Goal: Task Accomplishment & Management: Use online tool/utility

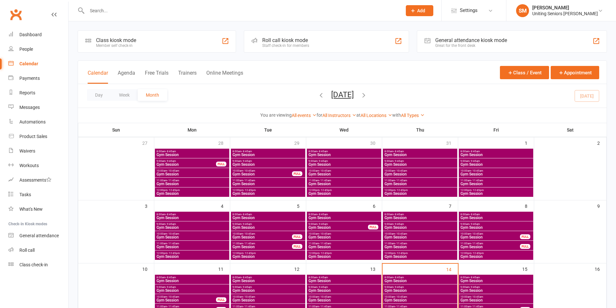
scroll to position [32, 0]
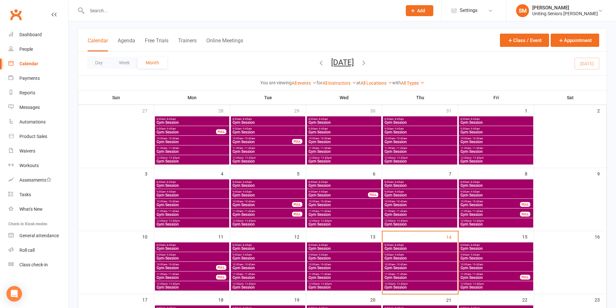
click at [17, 17] on link "Clubworx" at bounding box center [16, 14] width 16 height 16
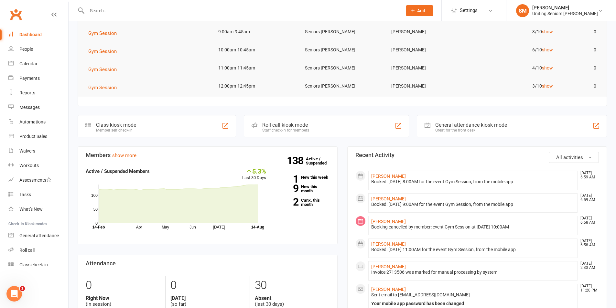
scroll to position [65, 0]
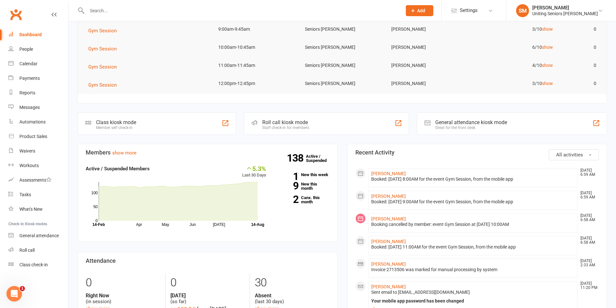
drag, startPoint x: 477, startPoint y: 226, endPoint x: 548, endPoint y: 227, distance: 70.5
click at [547, 227] on li "[PERSON_NAME] [DATE] 6:58 AM Booking cancelled by member: event Gym Session at …" at bounding box center [472, 222] width 209 height 19
click at [547, 228] on li "[PERSON_NAME] [DATE] 6:58 AM Booking cancelled by member: event Gym Session at …" at bounding box center [472, 222] width 209 height 19
drag, startPoint x: 462, startPoint y: 202, endPoint x: 520, endPoint y: 203, distance: 57.5
click at [520, 203] on div "Booked: [DATE] 9:00AM for the event Gym Session, from the mobile app" at bounding box center [473, 201] width 204 height 5
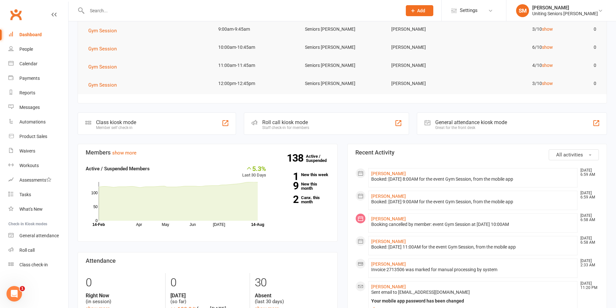
click at [536, 206] on li "[PERSON_NAME] [DATE] 6:59 AM Booked: [DATE] 9:00AM for the event Gym Session, f…" at bounding box center [472, 200] width 209 height 19
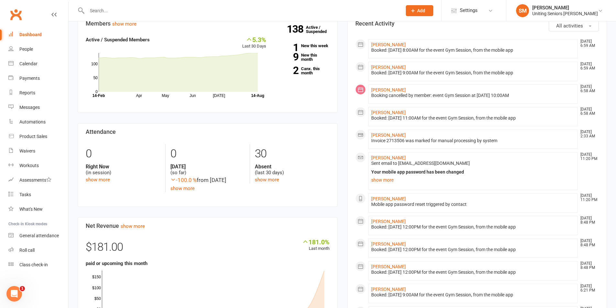
scroll to position [194, 0]
click at [385, 180] on link "show more" at bounding box center [473, 179] width 204 height 9
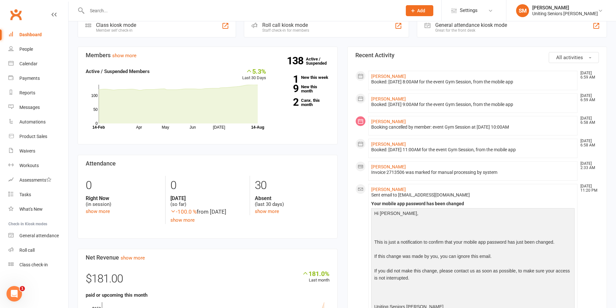
scroll to position [162, 0]
drag, startPoint x: 385, startPoint y: 174, endPoint x: 417, endPoint y: 174, distance: 31.0
click at [416, 174] on div "Invoice 2713506 was marked for manual processing by system" at bounding box center [473, 172] width 204 height 5
click at [459, 175] on li "[PERSON_NAME] [DATE] 2:33 AM Invoice 2713506 was marked for manual processing b…" at bounding box center [472, 171] width 209 height 19
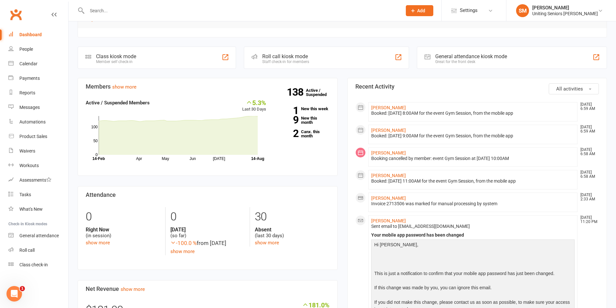
scroll to position [129, 0]
click at [100, 9] on input "text" at bounding box center [241, 10] width 312 height 9
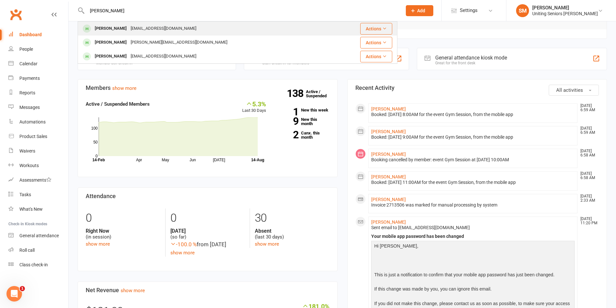
type input "[PERSON_NAME]"
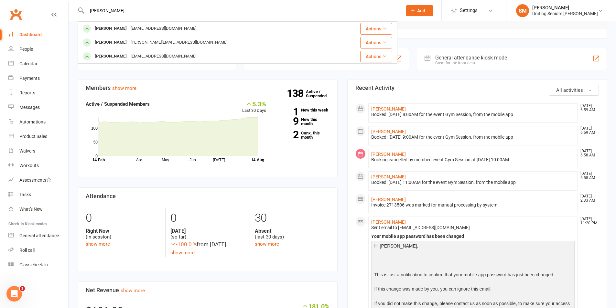
click at [97, 27] on div "[PERSON_NAME]" at bounding box center [111, 28] width 36 height 9
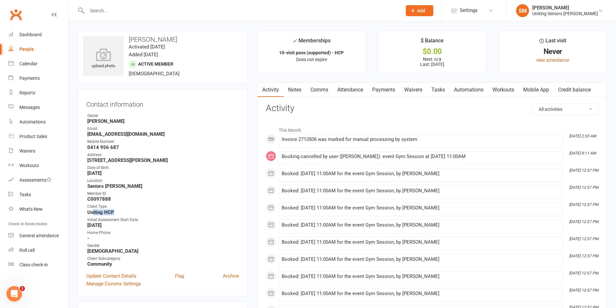
drag, startPoint x: 116, startPoint y: 213, endPoint x: 93, endPoint y: 212, distance: 22.7
click at [93, 212] on strong "Uniting HCP" at bounding box center [163, 212] width 152 height 6
click at [197, 195] on div "Member ID" at bounding box center [163, 194] width 152 height 6
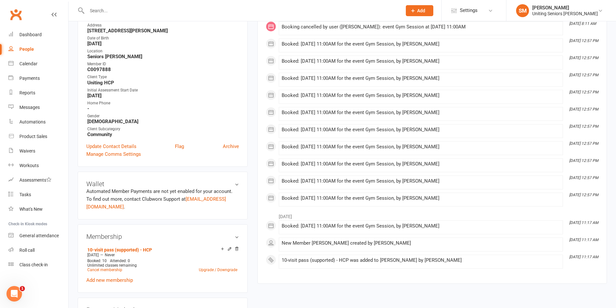
scroll to position [129, 0]
click at [21, 63] on div "Calendar" at bounding box center [28, 63] width 18 height 5
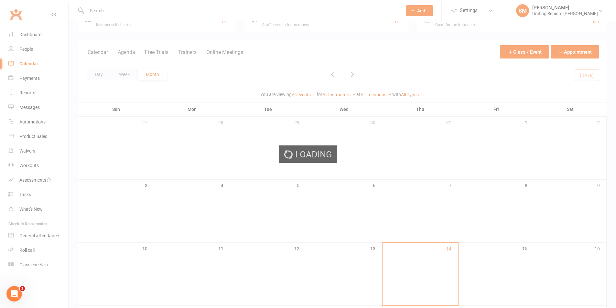
scroll to position [32, 0]
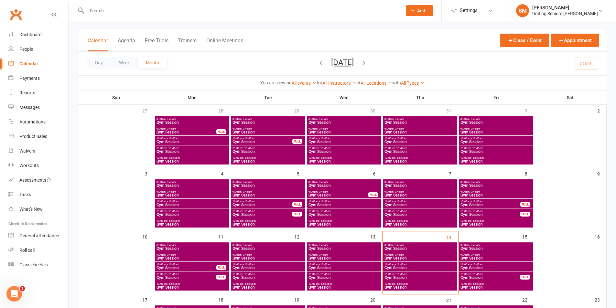
click at [425, 264] on span "10:00am - 10:45am" at bounding box center [420, 264] width 72 height 3
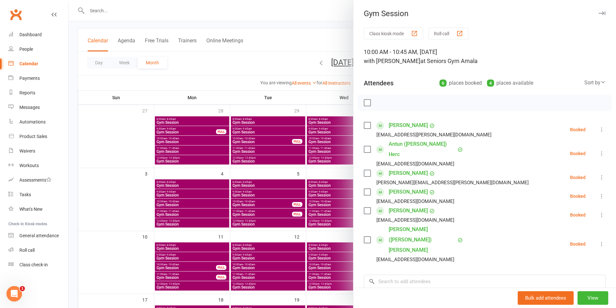
click at [597, 174] on button at bounding box center [601, 178] width 8 height 8
click at [561, 222] on link "Mark absent" at bounding box center [569, 228] width 69 height 13
drag, startPoint x: 310, startPoint y: 184, endPoint x: 274, endPoint y: 217, distance: 49.2
click at [309, 185] on div at bounding box center [342, 154] width 547 height 308
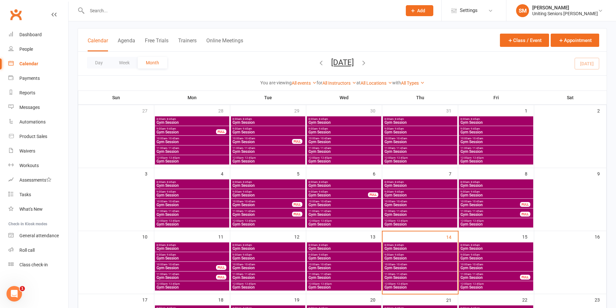
click at [480, 257] on span "Gym Session" at bounding box center [496, 258] width 72 height 4
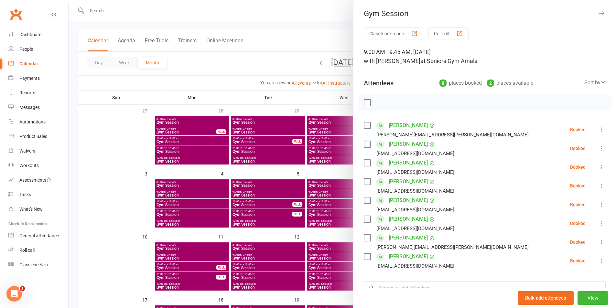
click at [342, 162] on div at bounding box center [342, 154] width 547 height 308
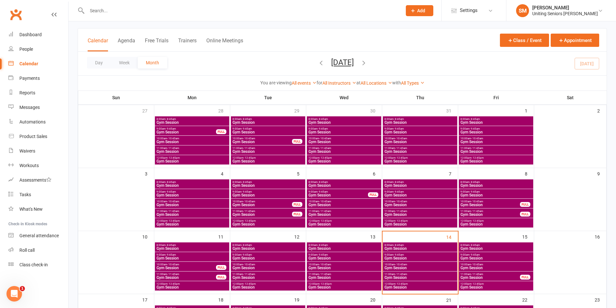
click at [475, 246] on span "- 8:45am" at bounding box center [474, 245] width 10 height 3
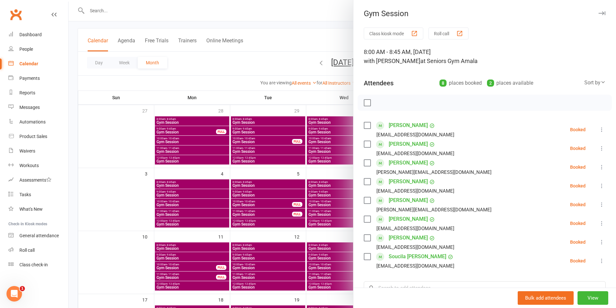
scroll to position [65, 0]
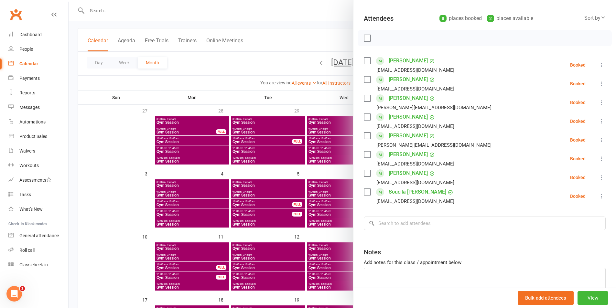
click at [267, 172] on div at bounding box center [342, 154] width 547 height 308
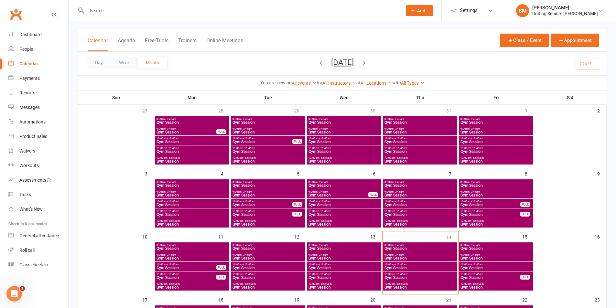
click at [480, 255] on span "9:00am - 9:45am" at bounding box center [496, 254] width 72 height 3
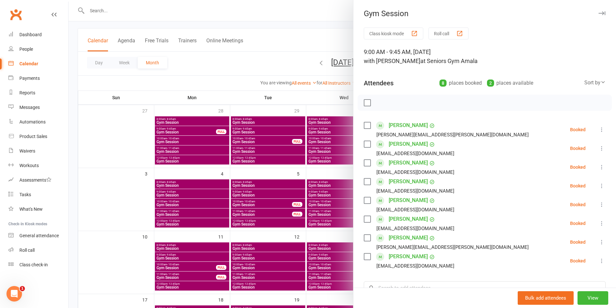
click at [392, 223] on link "Phillip Smith" at bounding box center [407, 219] width 39 height 10
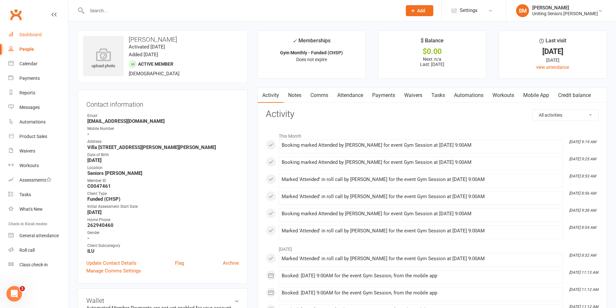
click at [30, 38] on link "Dashboard" at bounding box center [38, 34] width 60 height 15
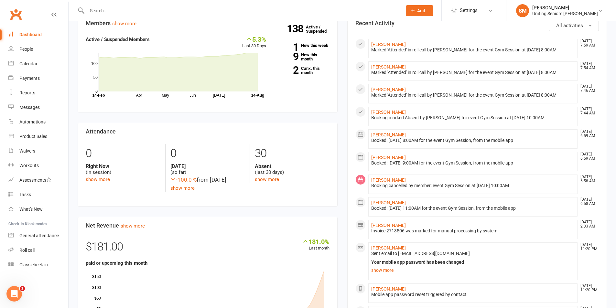
scroll to position [162, 0]
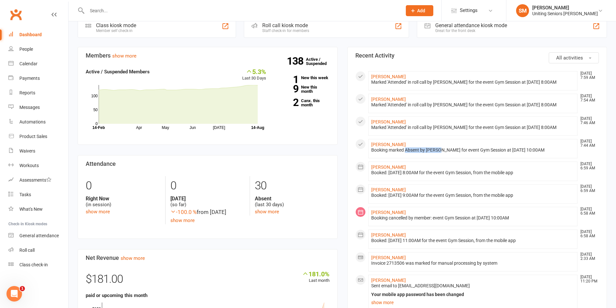
drag, startPoint x: 405, startPoint y: 148, endPoint x: 451, endPoint y: 147, distance: 46.5
click at [439, 148] on div "Booking marked Absent by Steven Mewton for event Gym Session at 14 Aug 2025 at …" at bounding box center [473, 149] width 204 height 5
drag, startPoint x: 432, startPoint y: 126, endPoint x: 529, endPoint y: 127, distance: 96.6
click at [496, 127] on div "Marked 'Attended' in roll call by Haydon Rees for the event Gym Session at 14 A…" at bounding box center [473, 127] width 204 height 5
click at [38, 64] on link "Calendar" at bounding box center [38, 64] width 60 height 15
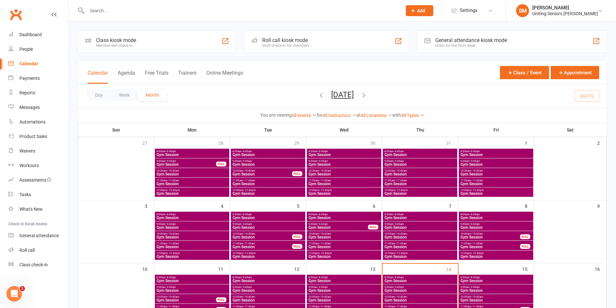
scroll to position [32, 0]
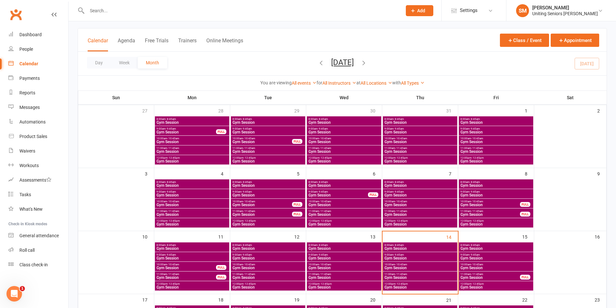
click at [416, 247] on span "Gym Session" at bounding box center [420, 249] width 72 height 4
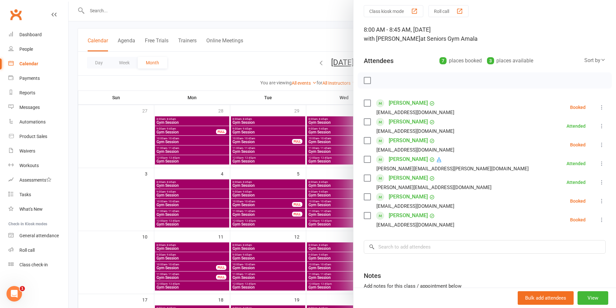
scroll to position [65, 0]
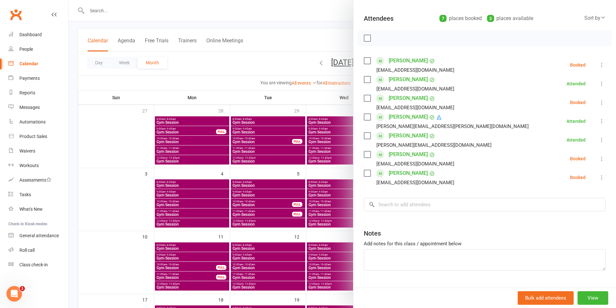
drag, startPoint x: 586, startPoint y: 65, endPoint x: 595, endPoint y: 68, distance: 9.8
click at [588, 66] on li "Ron Bennett ronandkim@me.com Booked More info Remove Check in Mark absent Send …" at bounding box center [485, 65] width 242 height 19
click at [596, 67] on div "Class kiosk mode Roll call 8:00 AM - 8:45 AM, Thursday, August, 14, 2025 with H…" at bounding box center [484, 133] width 262 height 340
click at [598, 64] on icon at bounding box center [601, 65] width 6 height 6
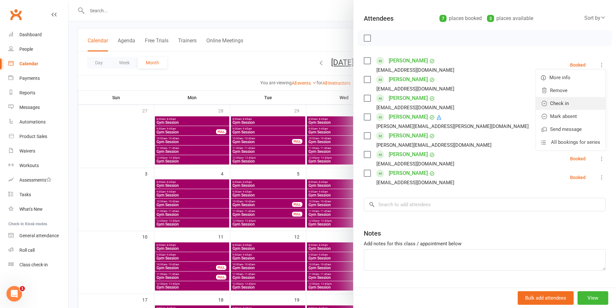
click at [557, 103] on link "Check in" at bounding box center [569, 103] width 69 height 13
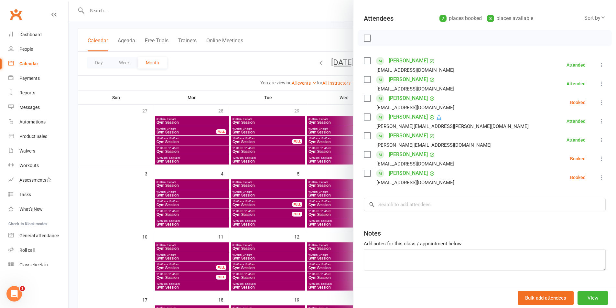
click at [598, 100] on icon at bounding box center [601, 102] width 6 height 6
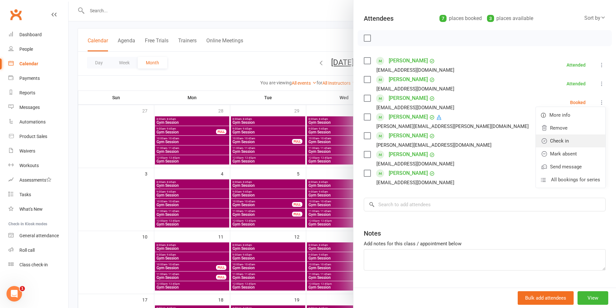
click at [575, 139] on link "Check in" at bounding box center [569, 140] width 69 height 13
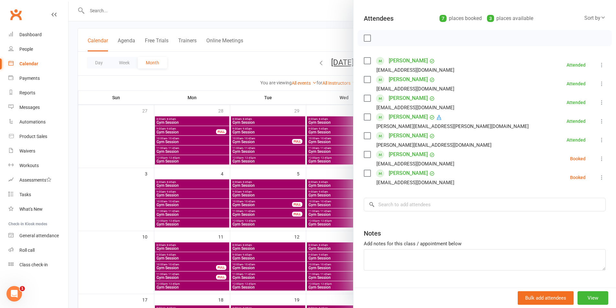
click at [598, 158] on icon at bounding box center [601, 158] width 6 height 6
click at [570, 208] on link "Mark absent" at bounding box center [569, 210] width 69 height 13
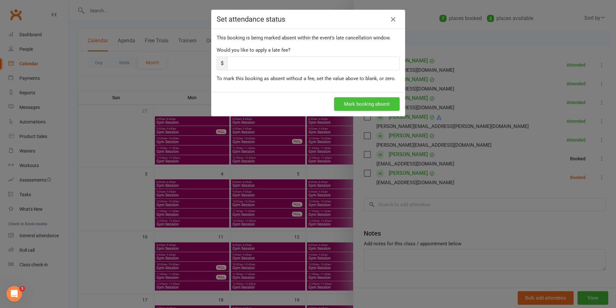
click at [356, 104] on button "Mark booking absent" at bounding box center [367, 104] width 66 height 14
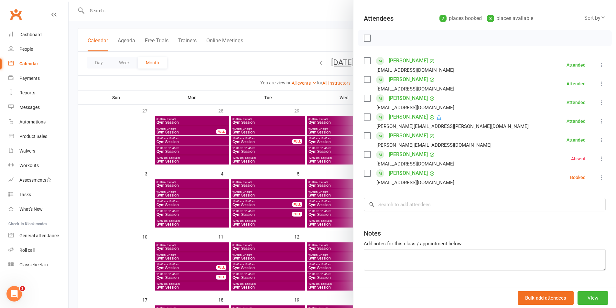
click at [597, 181] on button at bounding box center [601, 178] width 8 height 8
click at [571, 219] on link "Check in" at bounding box center [569, 215] width 69 height 13
click at [406, 118] on link "Anita Elphick" at bounding box center [407, 117] width 39 height 10
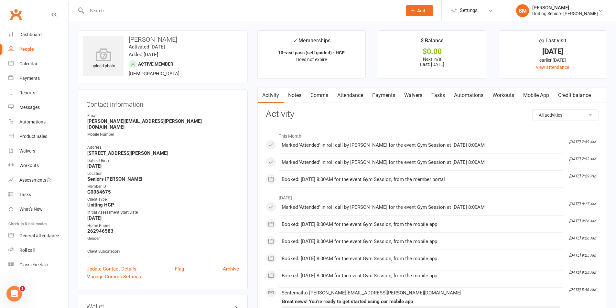
drag, startPoint x: 114, startPoint y: 159, endPoint x: 111, endPoint y: 176, distance: 17.8
click at [98, 169] on ul "Owner Email ronita.elphick@gmail.com Mobile Number - Address 9 Roughsey Place C…" at bounding box center [162, 186] width 153 height 147
click at [166, 176] on strong "Seniors [PERSON_NAME]" at bounding box center [163, 179] width 152 height 6
click at [24, 65] on div "Calendar" at bounding box center [28, 63] width 18 height 5
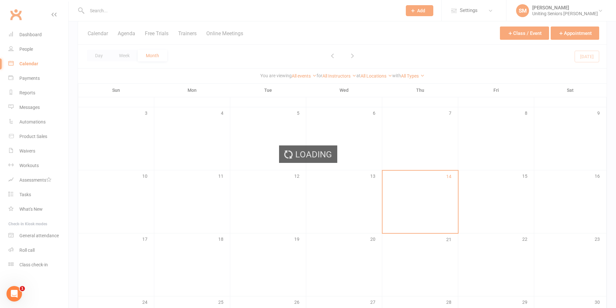
scroll to position [97, 0]
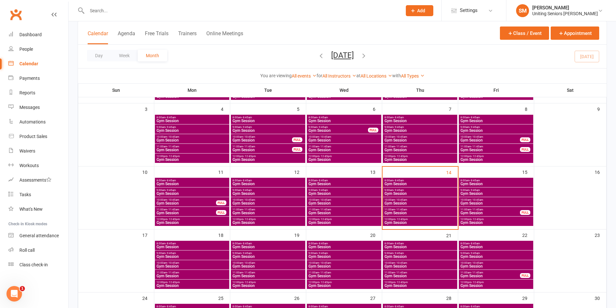
click at [416, 180] on span "8:00am - 8:45am" at bounding box center [420, 180] width 72 height 3
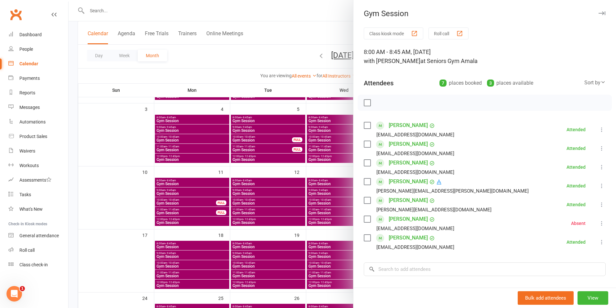
click at [321, 192] on div at bounding box center [342, 154] width 547 height 308
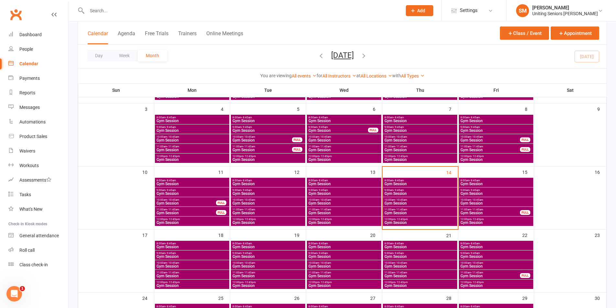
click at [427, 192] on span "Gym Session" at bounding box center [420, 194] width 72 height 4
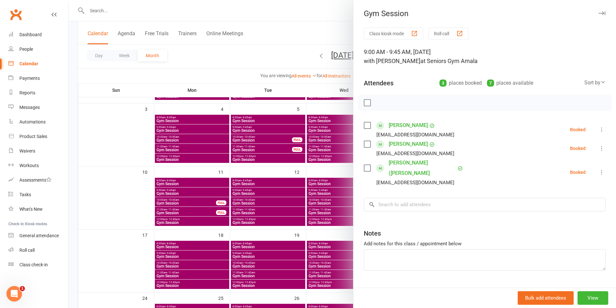
drag, startPoint x: 245, startPoint y: 168, endPoint x: 299, endPoint y: 195, distance: 59.7
click at [245, 168] on div at bounding box center [342, 154] width 547 height 308
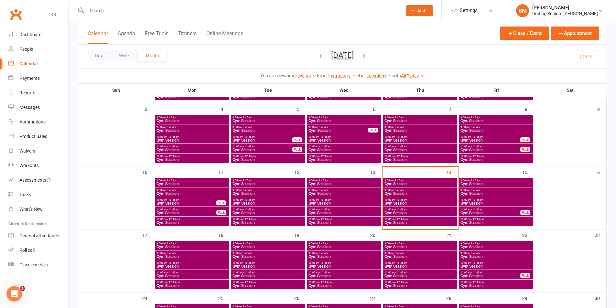
click at [410, 202] on span "Gym Session" at bounding box center [420, 203] width 72 height 4
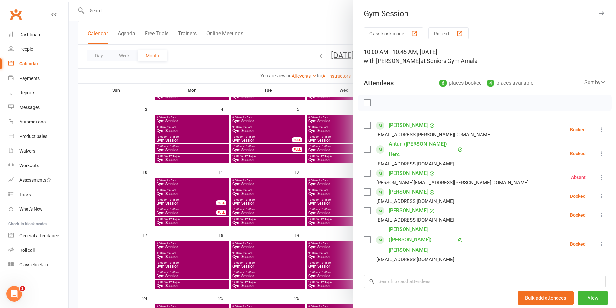
click at [244, 152] on div at bounding box center [342, 154] width 547 height 308
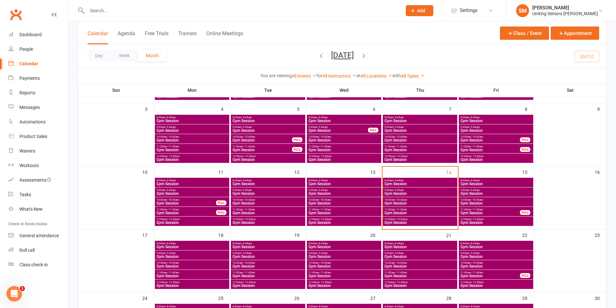
click at [400, 193] on span "Gym Session" at bounding box center [420, 194] width 72 height 4
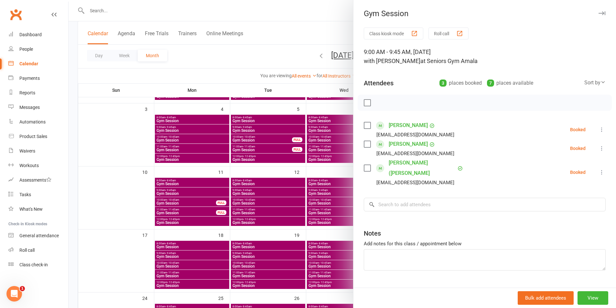
drag, startPoint x: 301, startPoint y: 209, endPoint x: 363, endPoint y: 213, distance: 61.8
click at [301, 210] on div at bounding box center [342, 154] width 547 height 308
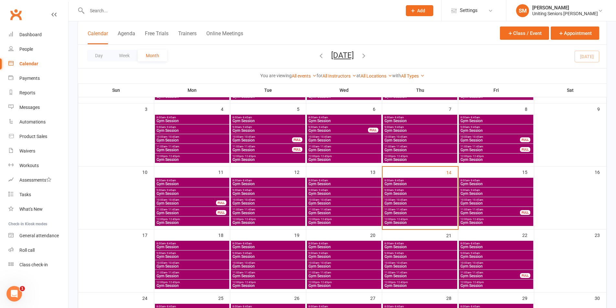
click at [399, 200] on span "- 10:45am" at bounding box center [401, 199] width 12 height 3
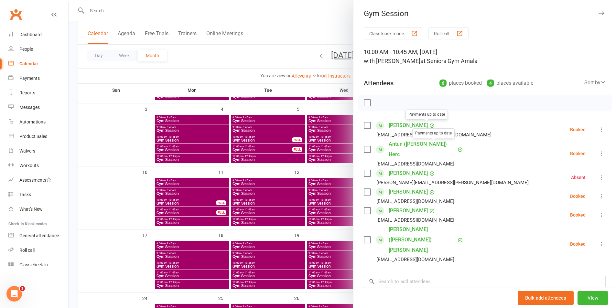
drag, startPoint x: 321, startPoint y: 165, endPoint x: 325, endPoint y: 166, distance: 5.0
click at [322, 165] on div at bounding box center [342, 154] width 547 height 308
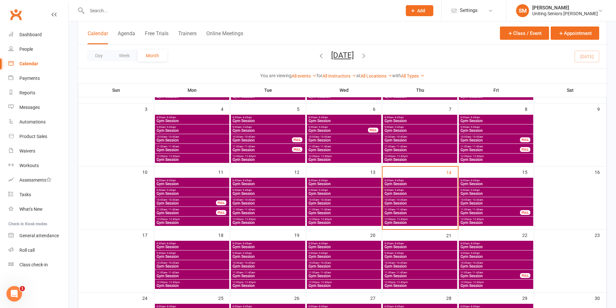
click at [417, 207] on div "11:00am - 11:45am Gym Session" at bounding box center [420, 211] width 74 height 9
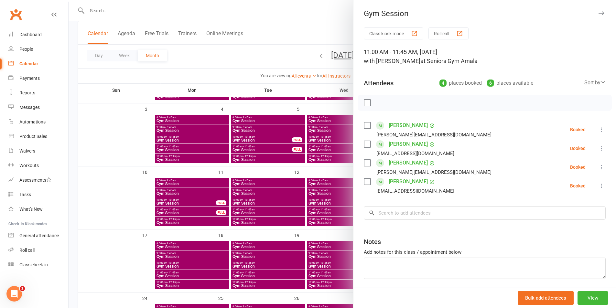
click at [393, 142] on link "Sue Box" at bounding box center [407, 144] width 39 height 10
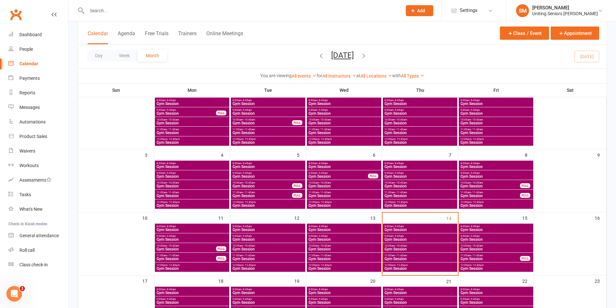
scroll to position [65, 0]
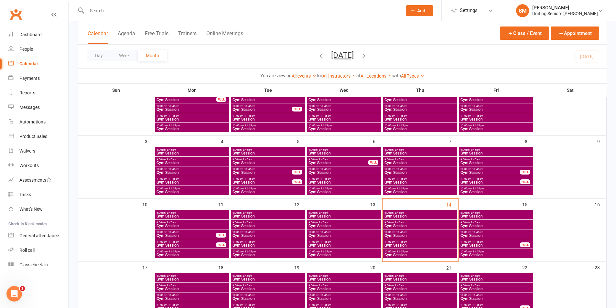
click at [407, 243] on span "Gym Session" at bounding box center [420, 245] width 72 height 4
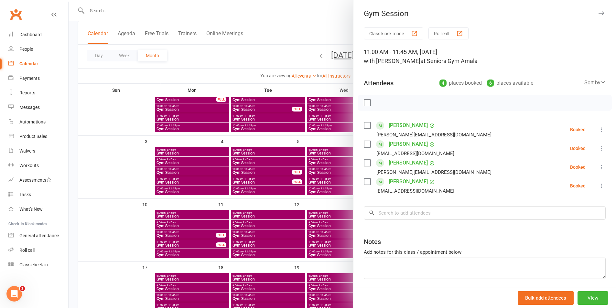
click at [407, 127] on link "Chris Baxter" at bounding box center [407, 125] width 39 height 10
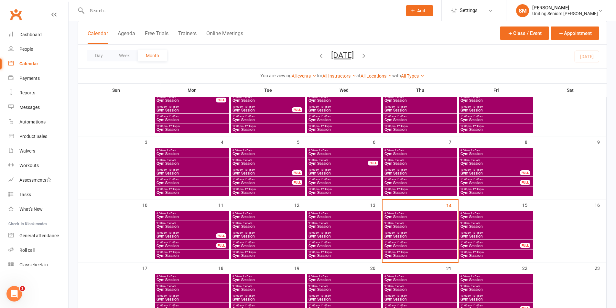
scroll to position [65, 0]
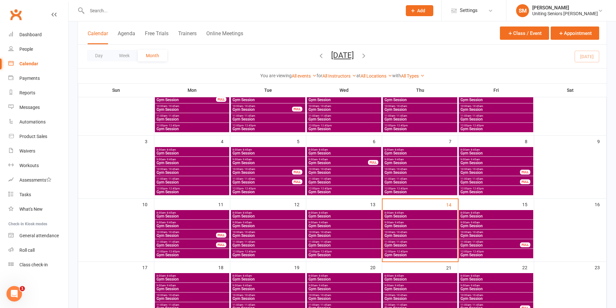
click at [434, 251] on span "12:00pm - 12:45pm" at bounding box center [420, 251] width 72 height 3
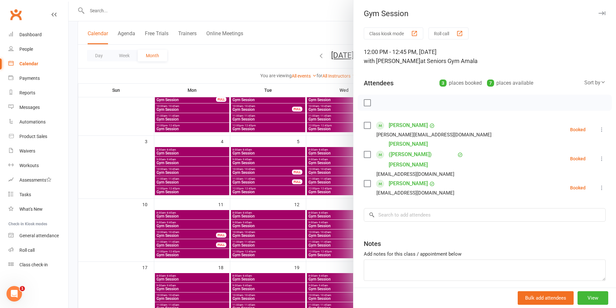
click at [393, 125] on link "Tony Fry" at bounding box center [407, 125] width 39 height 10
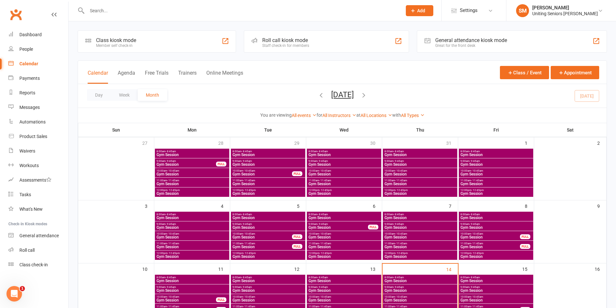
scroll to position [97, 0]
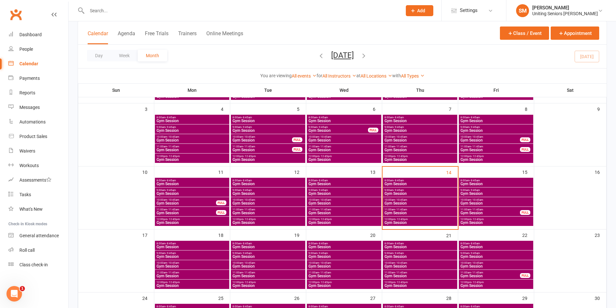
click at [413, 223] on span "Gym Session" at bounding box center [420, 223] width 72 height 4
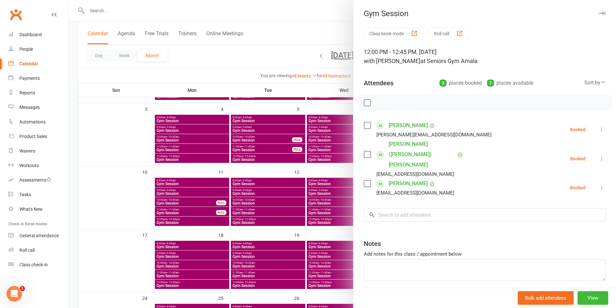
click at [409, 145] on link "Barrington (Barry) Jarman" at bounding box center [421, 154] width 67 height 31
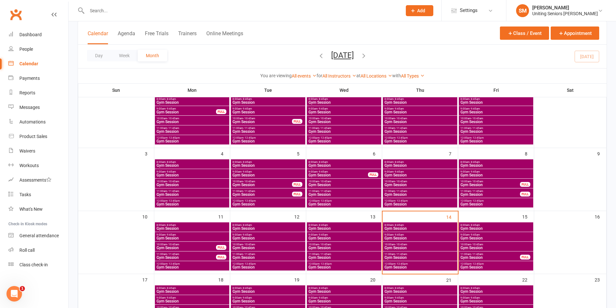
scroll to position [97, 0]
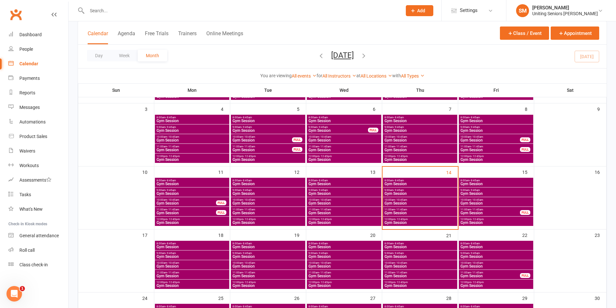
click at [405, 221] on span "Gym Session" at bounding box center [420, 223] width 72 height 4
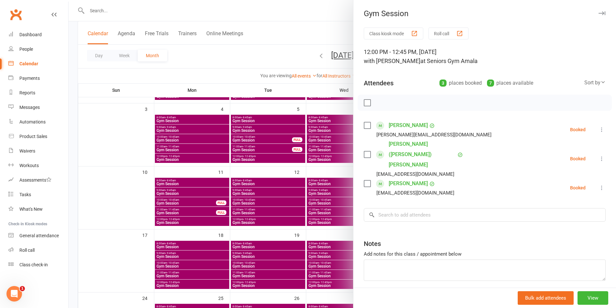
drag, startPoint x: 322, startPoint y: 181, endPoint x: 371, endPoint y: 221, distance: 62.9
click at [322, 181] on div at bounding box center [342, 154] width 547 height 308
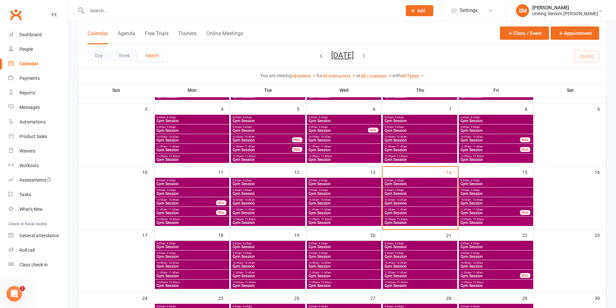
click at [424, 219] on span "12:00pm - 12:45pm" at bounding box center [420, 219] width 72 height 3
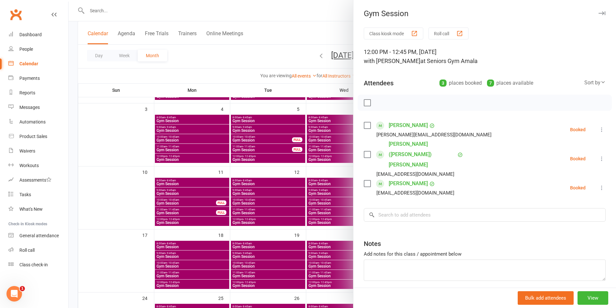
click at [598, 185] on icon at bounding box center [601, 188] width 6 height 6
click at [565, 233] on link "Mark absent" at bounding box center [569, 239] width 69 height 13
click at [331, 183] on div at bounding box center [342, 154] width 547 height 308
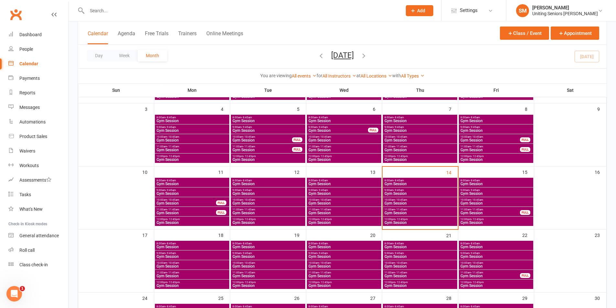
click at [490, 208] on span "11:00am - 11:45am" at bounding box center [490, 209] width 60 height 3
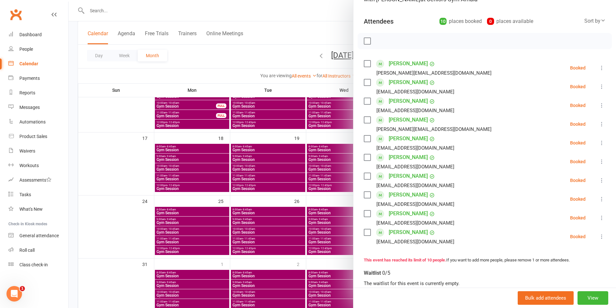
scroll to position [65, 0]
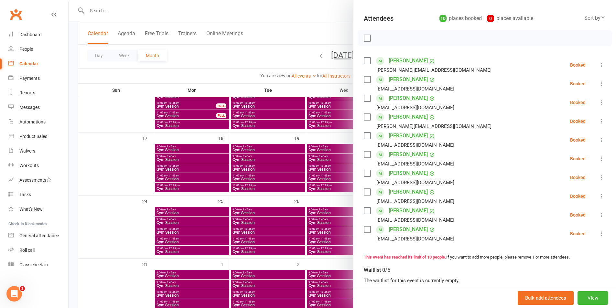
click at [253, 197] on div at bounding box center [342, 154] width 547 height 308
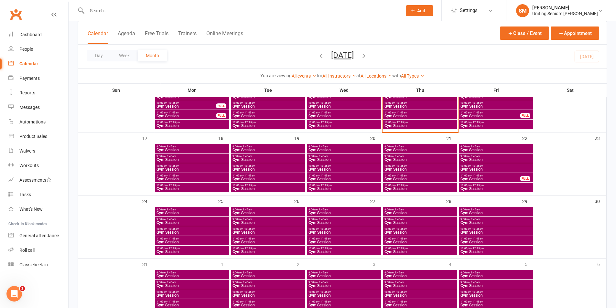
click at [482, 185] on span "- 12:45pm" at bounding box center [477, 185] width 12 height 3
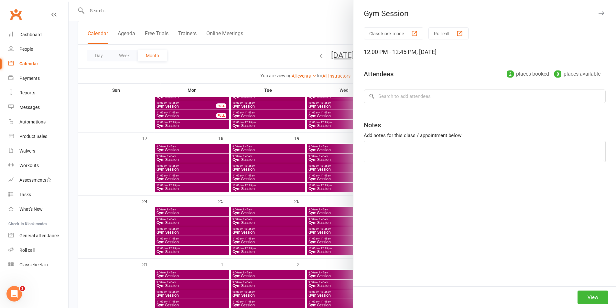
click at [355, 181] on div "Class kiosk mode Roll call 12:00 PM - 12:45 PM, Friday, August, 22, 2025 Attend…" at bounding box center [484, 156] width 262 height 259
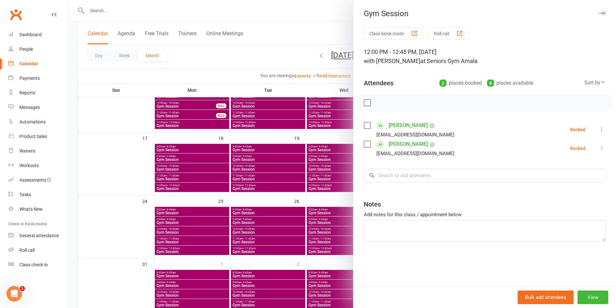
click at [288, 192] on div at bounding box center [342, 154] width 547 height 308
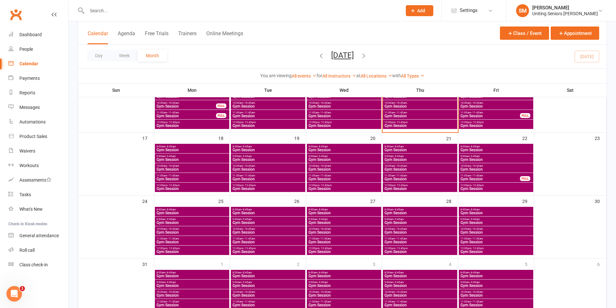
click at [494, 177] on span "Gym Session" at bounding box center [490, 179] width 60 height 4
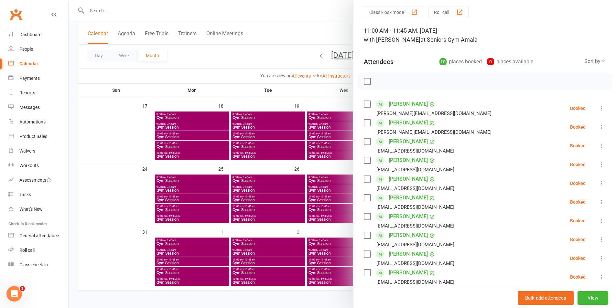
scroll to position [32, 0]
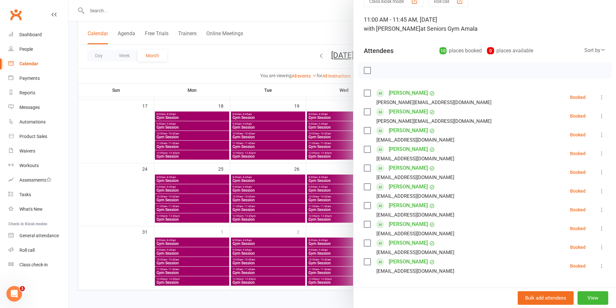
click at [225, 224] on div at bounding box center [342, 154] width 547 height 308
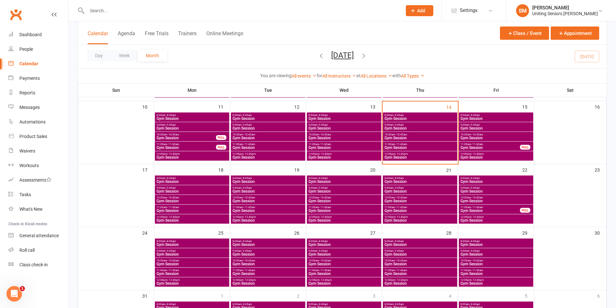
scroll to position [162, 0]
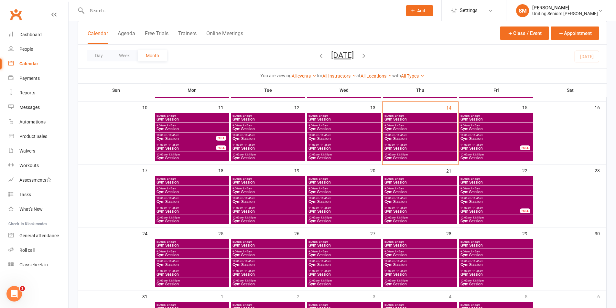
click at [480, 145] on span "- 11:45am" at bounding box center [477, 144] width 12 height 3
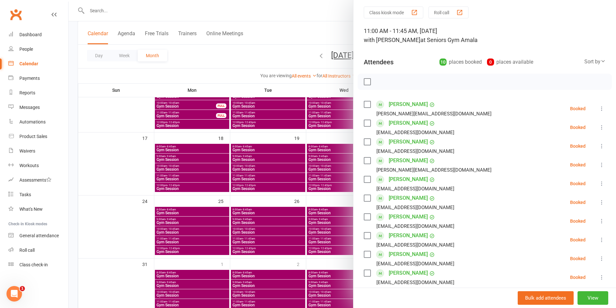
scroll to position [32, 0]
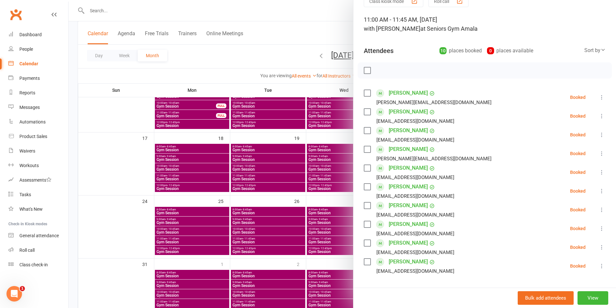
drag, startPoint x: 304, startPoint y: 204, endPoint x: 426, endPoint y: 203, distance: 122.1
click at [303, 204] on div at bounding box center [342, 154] width 547 height 308
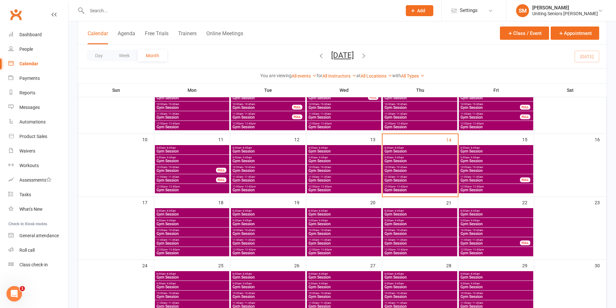
scroll to position [129, 0]
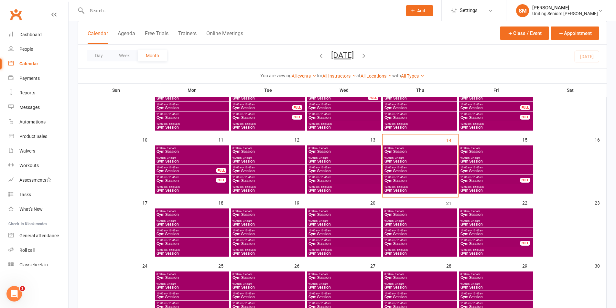
click at [402, 159] on span "- 9:45am" at bounding box center [398, 157] width 10 height 3
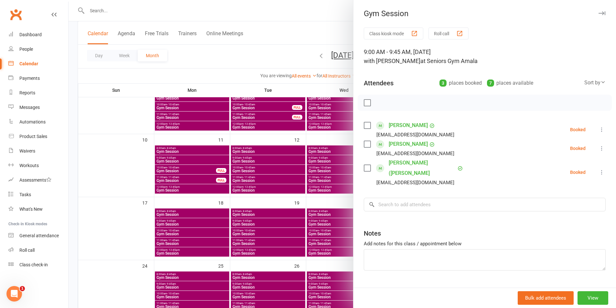
click at [597, 132] on button at bounding box center [601, 130] width 8 height 8
click at [561, 170] on link "Check in" at bounding box center [569, 168] width 69 height 13
click at [248, 166] on div at bounding box center [342, 154] width 547 height 308
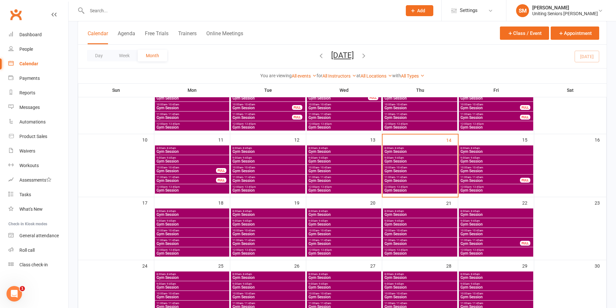
click at [403, 167] on span "- 10:45am" at bounding box center [401, 167] width 12 height 3
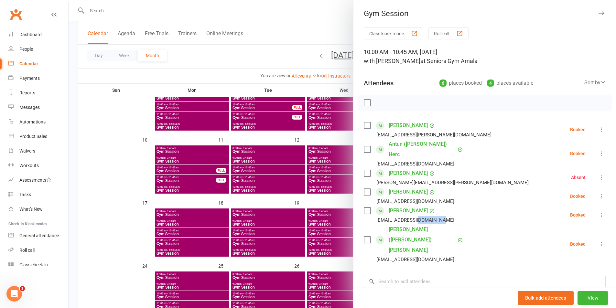
drag, startPoint x: 417, startPoint y: 210, endPoint x: 469, endPoint y: 210, distance: 51.1
click at [467, 210] on li "Denis Woodward deniswoodward39@gmail.com Booked More info Remove Check in Mark …" at bounding box center [485, 215] width 242 height 19
click at [470, 208] on li "Denis Woodward deniswoodward39@gmail.com Booked More info Remove Check in Mark …" at bounding box center [485, 215] width 242 height 19
click at [245, 184] on div at bounding box center [342, 154] width 547 height 308
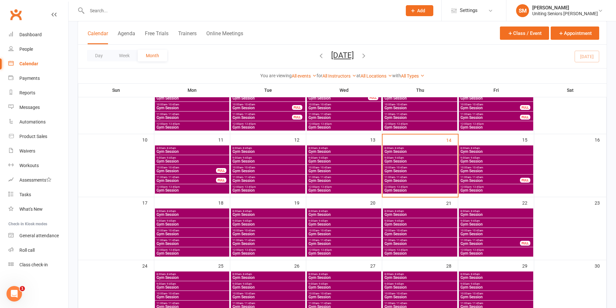
click at [395, 158] on span "- 9:45am" at bounding box center [398, 157] width 10 height 3
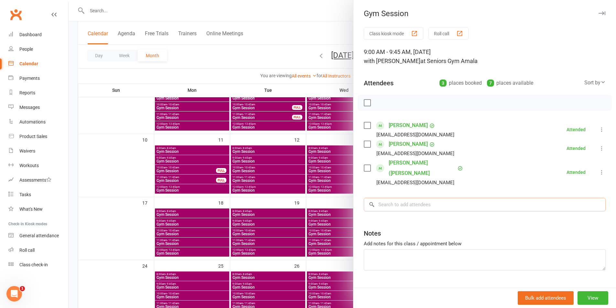
click at [401, 198] on input "search" at bounding box center [485, 205] width 242 height 14
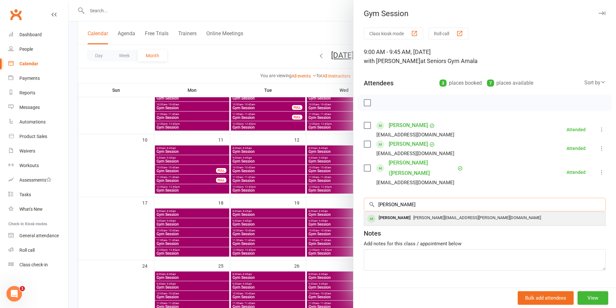
type input "coyle"
click at [396, 213] on div "Brenda Coyle" at bounding box center [394, 217] width 37 height 9
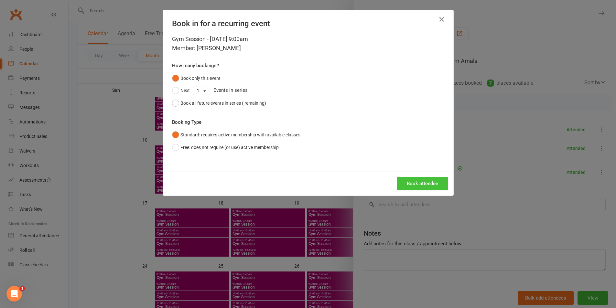
click at [422, 185] on button "Book attendee" at bounding box center [421, 184] width 51 height 14
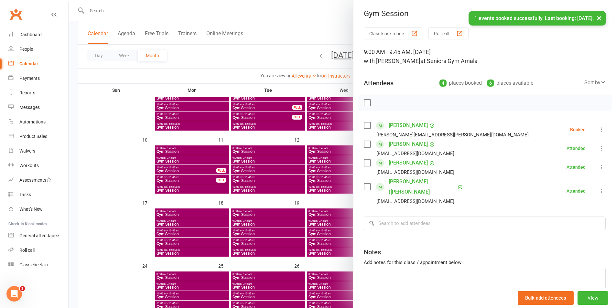
click at [596, 131] on div "Class kiosk mode Roll call 9:00 AM - 9:45 AM, Thursday, August, 14, 2025 with H…" at bounding box center [484, 174] width 262 height 294
click at [598, 131] on icon at bounding box center [601, 129] width 6 height 6
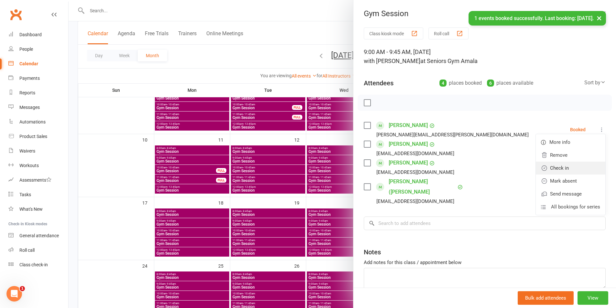
click at [574, 168] on link "Check in" at bounding box center [569, 168] width 69 height 13
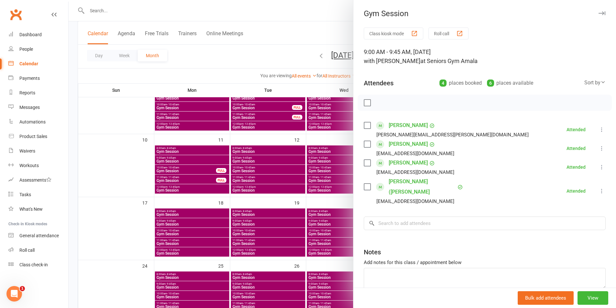
click at [240, 173] on div at bounding box center [342, 154] width 547 height 308
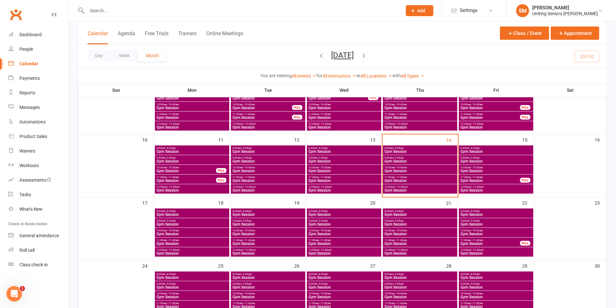
click at [423, 162] on span "Gym Session" at bounding box center [420, 161] width 72 height 4
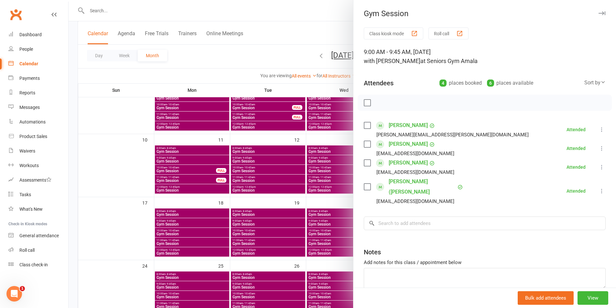
click at [303, 205] on div at bounding box center [342, 154] width 547 height 308
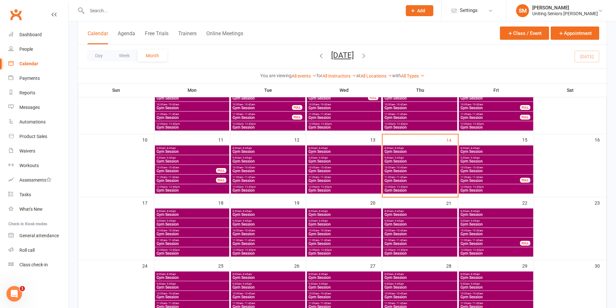
click at [413, 168] on span "10:00am - 10:45am" at bounding box center [420, 167] width 72 height 3
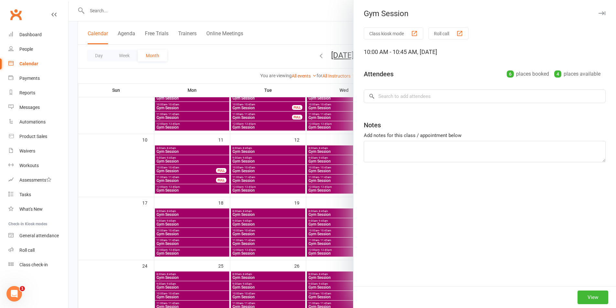
click at [322, 183] on div at bounding box center [342, 154] width 547 height 308
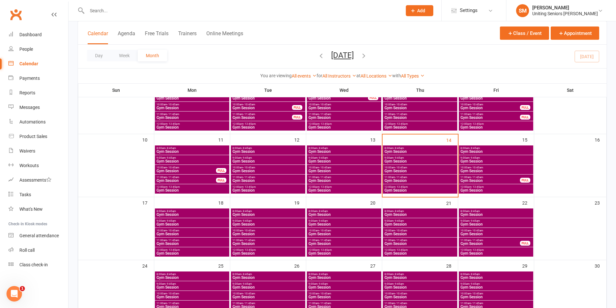
click at [408, 175] on div "11:00am - 11:45am Gym Session" at bounding box center [420, 178] width 74 height 9
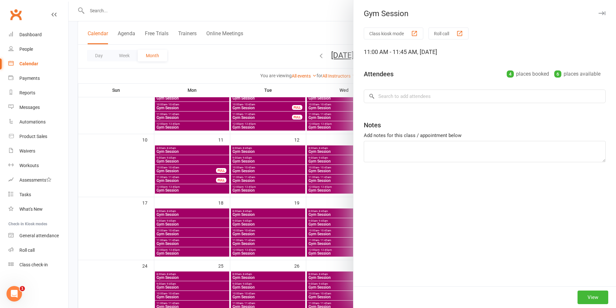
click at [350, 186] on div at bounding box center [342, 154] width 547 height 308
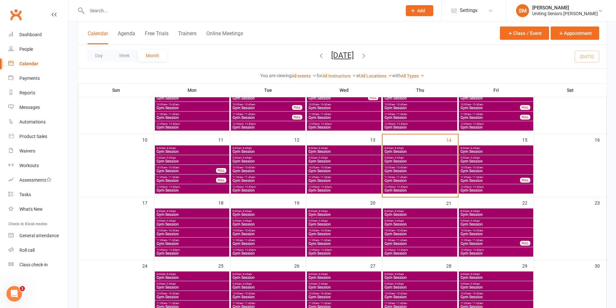
click at [402, 170] on span "Gym Session" at bounding box center [420, 171] width 72 height 4
